Goal: Find specific page/section: Find specific page/section

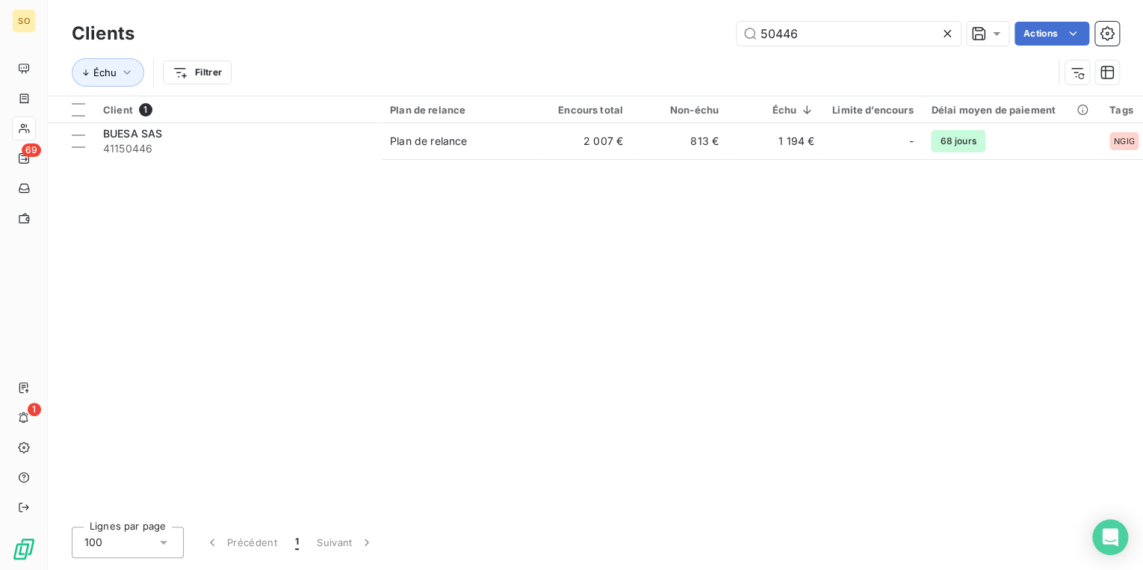
click at [951, 40] on icon at bounding box center [947, 33] width 15 height 15
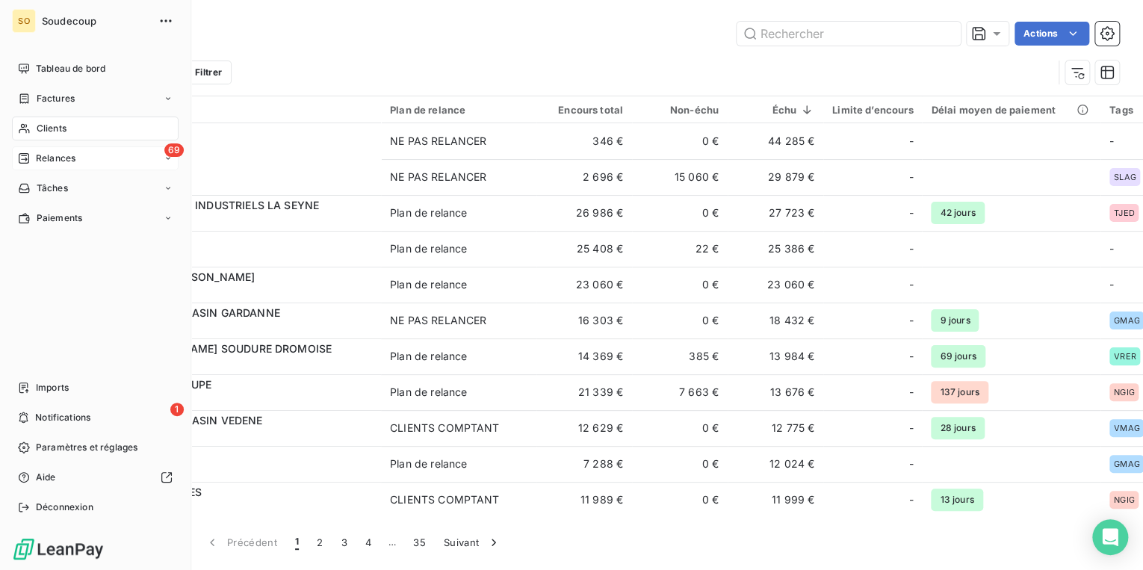
click at [87, 158] on div "69 Relances" at bounding box center [95, 158] width 167 height 24
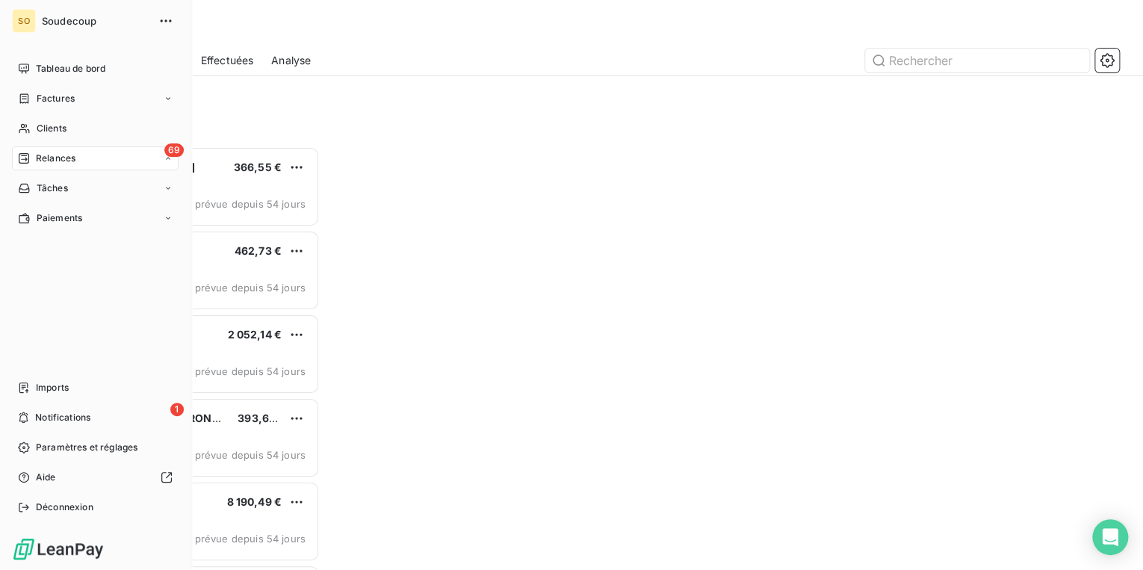
scroll to position [414, 239]
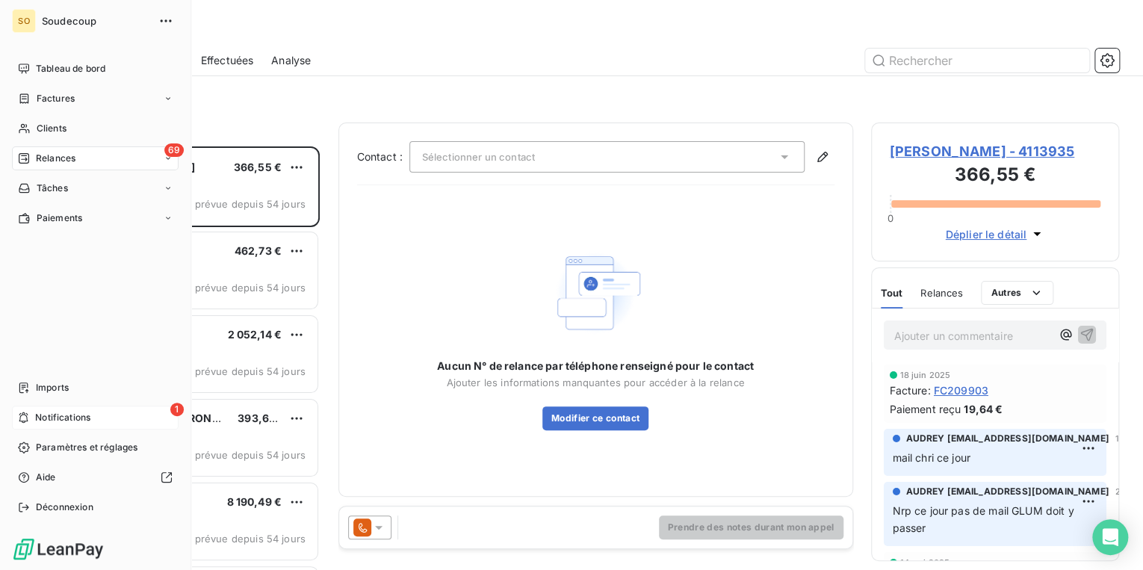
click at [96, 417] on div "1 Notifications" at bounding box center [95, 418] width 167 height 24
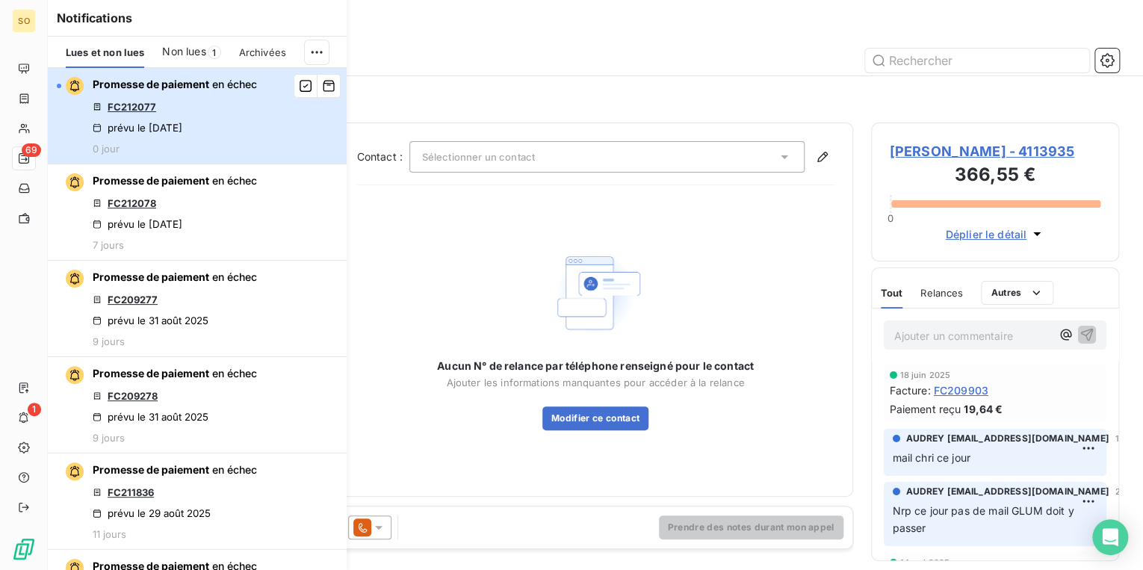
click at [174, 97] on div "Promesse de paiement en échec FC212077 prévu le [DATE] 0 jour" at bounding box center [175, 116] width 164 height 78
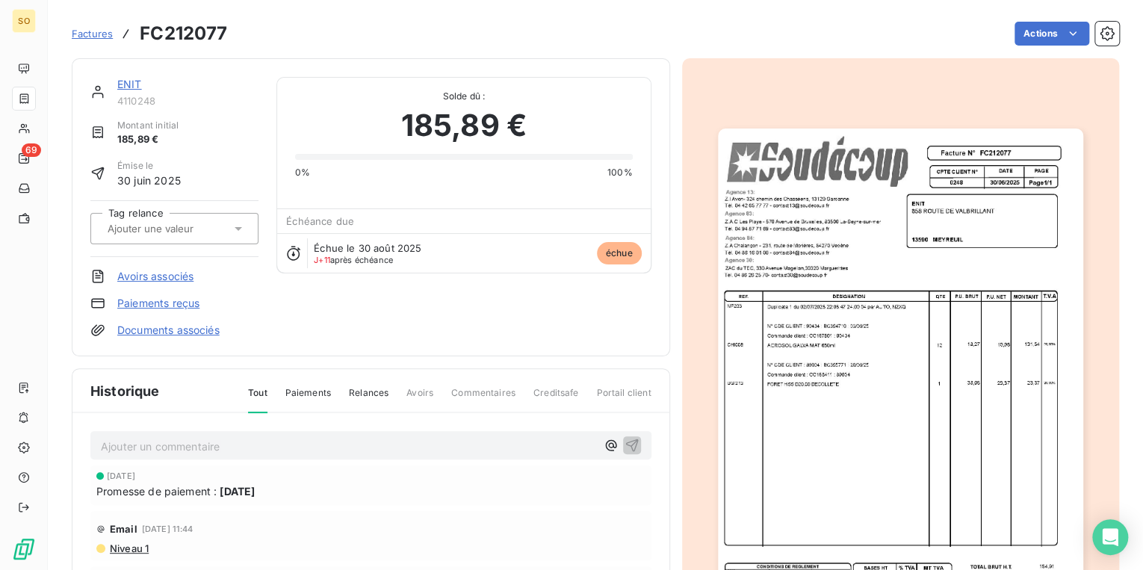
click at [127, 84] on link "ENIT" at bounding box center [129, 84] width 25 height 13
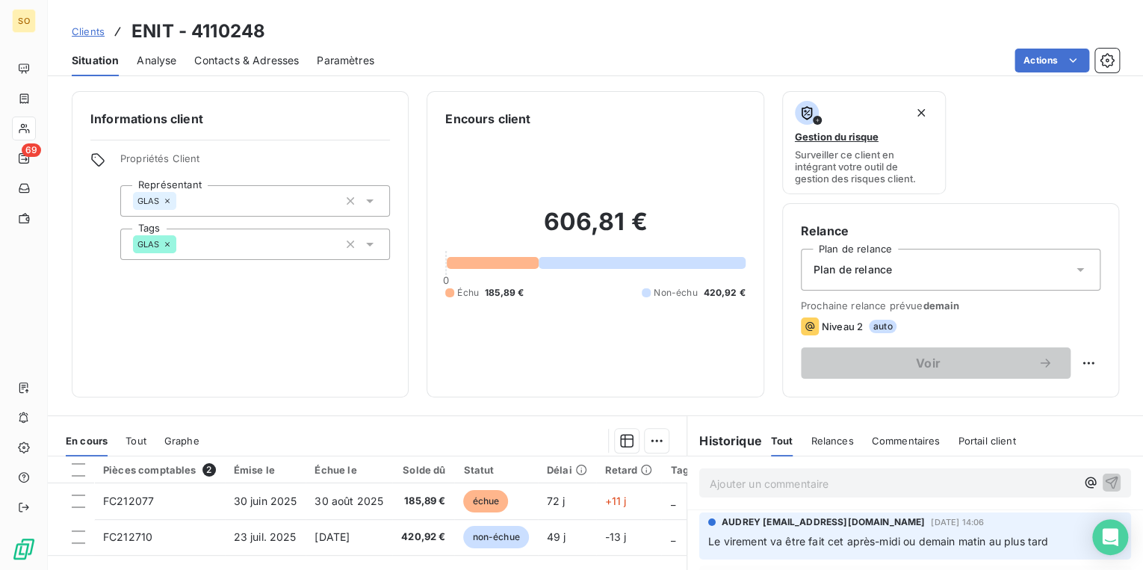
click at [90, 30] on span "Clients" at bounding box center [88, 31] width 33 height 12
